Goal: Transaction & Acquisition: Register for event/course

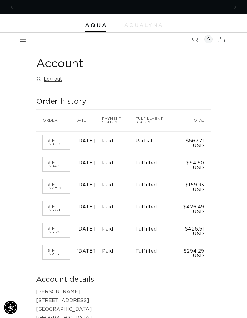
scroll to position [0, 215]
click at [85, 165] on time "September 4, 2025" at bounding box center [86, 162] width 20 height 5
click at [190, 166] on td "$94.90 USD" at bounding box center [194, 164] width 34 height 22
click at [53, 163] on link "SH-128471" at bounding box center [56, 164] width 27 height 14
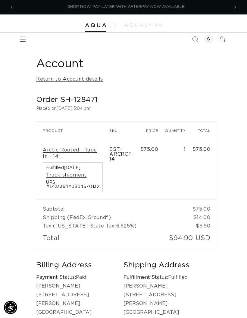
scroll to position [0, 431]
click at [23, 39] on icon "Menu" at bounding box center [23, 39] width 6 height 6
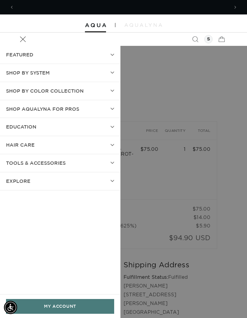
scroll to position [0, 0]
click at [101, 72] on summary "SHOP BY SYSTEM" at bounding box center [60, 73] width 120 height 18
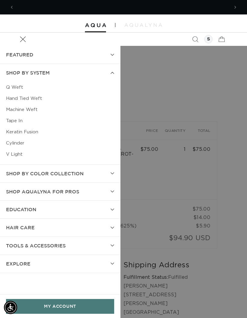
scroll to position [0, 215]
click at [17, 121] on link "Tape In" at bounding box center [60, 120] width 108 height 11
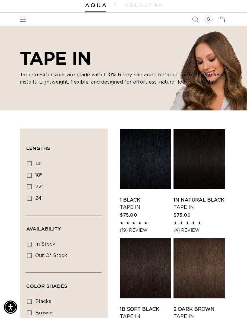
scroll to position [20, 0]
click at [34, 163] on label "14" 14" (35 products)" at bounding box center [62, 163] width 71 height 11
click at [32, 163] on input "14" 14" (35 products)" at bounding box center [29, 163] width 5 height 5
checkbox input "true"
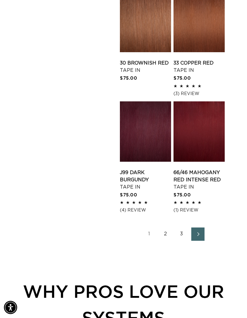
scroll to position [0, 215]
click at [198, 235] on span "Next page" at bounding box center [198, 233] width 4 height 7
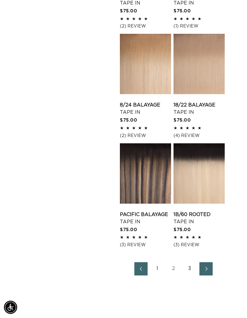
scroll to position [785, 0]
click at [211, 264] on link "Next page" at bounding box center [206, 268] width 13 height 13
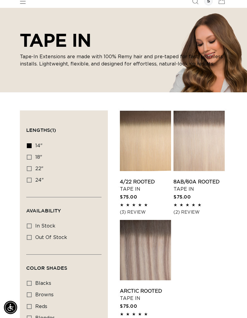
scroll to position [0, 215]
click at [147, 287] on link "Arctic Rooted Tape In" at bounding box center [145, 294] width 51 height 14
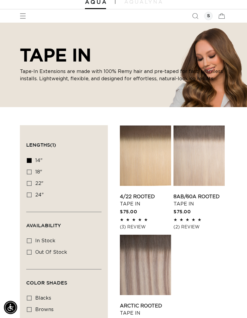
scroll to position [0, 0]
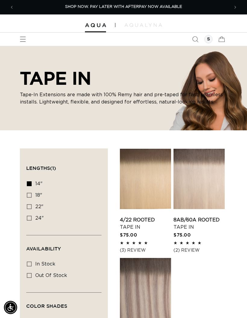
click at [20, 39] on icon "Menu" at bounding box center [23, 39] width 6 height 6
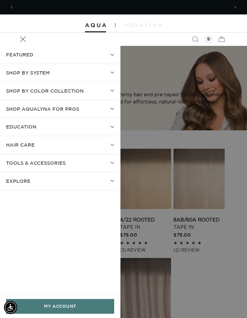
scroll to position [0, 431]
click at [101, 130] on summary "EDUCATION" at bounding box center [60, 127] width 120 height 18
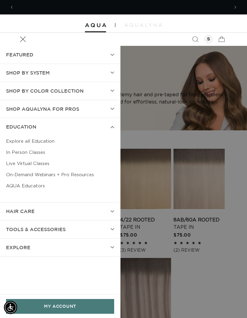
scroll to position [0, 0]
click at [43, 150] on link "In Person Classes" at bounding box center [60, 152] width 108 height 11
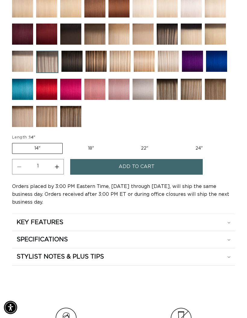
scroll to position [0, 431]
click at [231, 228] on summary "KEY FEATURES" at bounding box center [123, 222] width 223 height 17
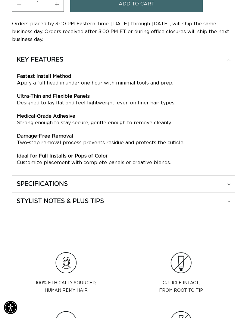
scroll to position [631, 0]
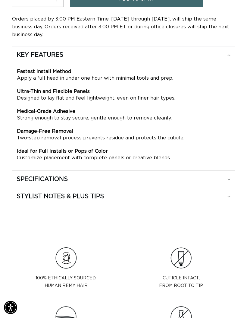
click at [229, 185] on summary "SPECIFICATIONS" at bounding box center [123, 179] width 223 height 17
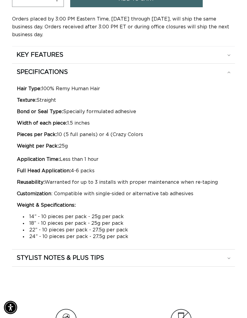
scroll to position [0, 215]
click at [19, 154] on p "Weight per Pack: 25g Application Time: Less than 1 hour" at bounding box center [123, 153] width 213 height 20
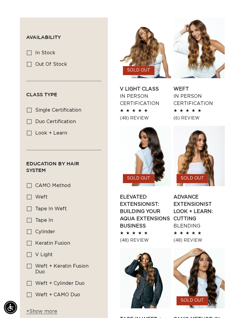
scroll to position [156, 0]
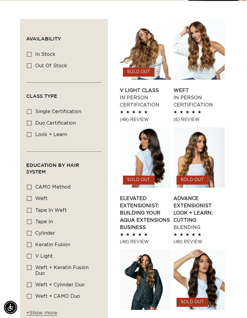
click at [194, 92] on link "Weft In Person Certification" at bounding box center [199, 98] width 51 height 22
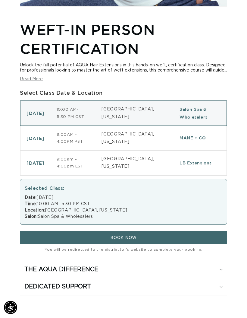
scroll to position [329, 0]
